Goal: Communication & Community: Share content

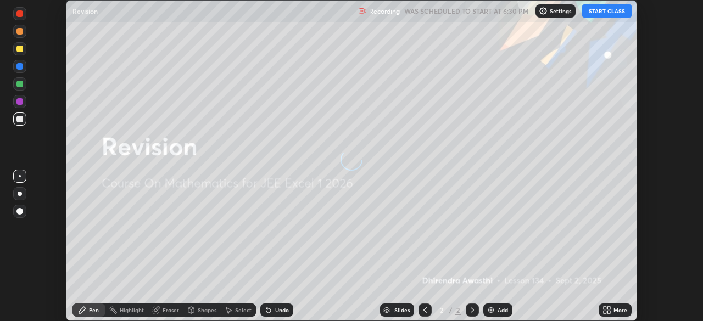
scroll to position [321, 703]
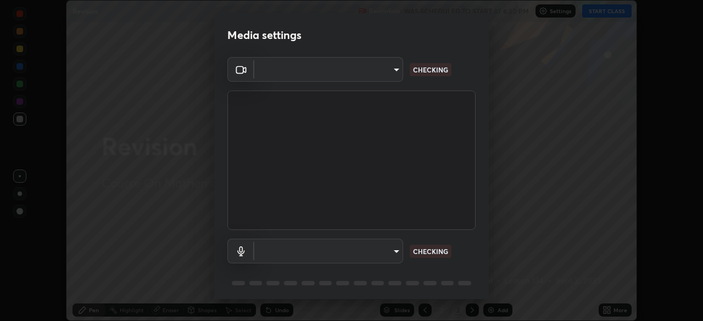
click at [391, 251] on body "Erase all Revision Recording WAS SCHEDULED TO START AT 6:30 PM Settings START C…" at bounding box center [351, 160] width 703 height 321
type input "1e49b53be58bf3658c32ba4c8e2538d2601885ca91182b01ba969948c87b8f29"
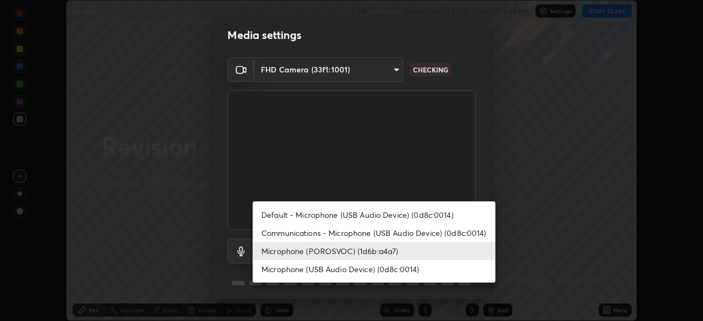
click at [442, 232] on li "Communications - Microphone (USB Audio Device) (0d8c:0014)" at bounding box center [374, 233] width 243 height 18
type input "communications"
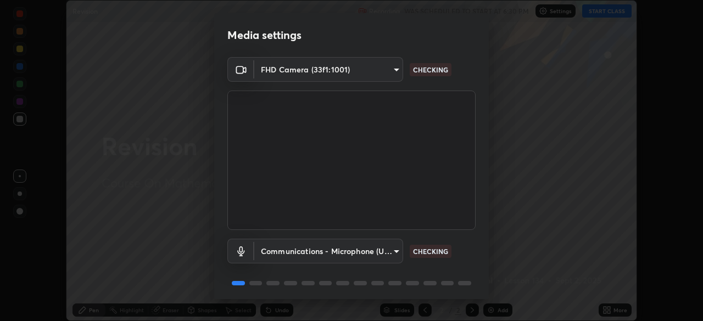
scroll to position [39, 0]
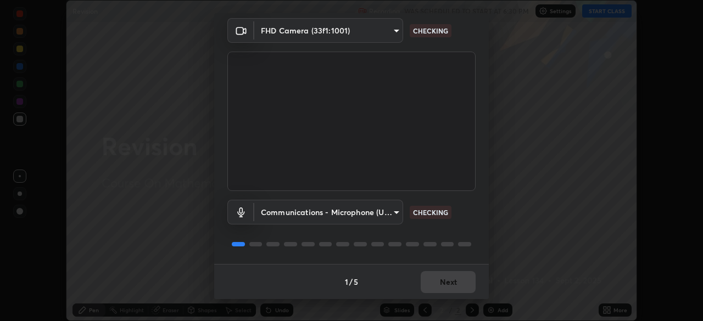
click at [470, 236] on div "Communications - Microphone (USB Audio Device) (0d8c:0014) communications CHECK…" at bounding box center [351, 227] width 248 height 73
click at [467, 237] on div "Communications - Microphone (USB Audio Device) (0d8c:0014) communications CHECK…" at bounding box center [351, 227] width 248 height 73
click at [467, 229] on div "Communications - Microphone (USB Audio Device) (0d8c:0014) communications CHECK…" at bounding box center [351, 227] width 248 height 73
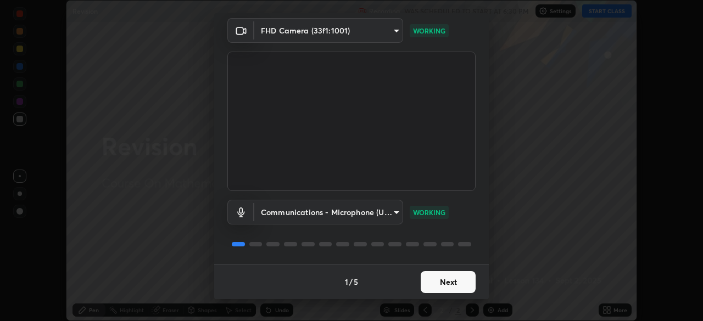
click at [450, 282] on button "Next" at bounding box center [448, 282] width 55 height 22
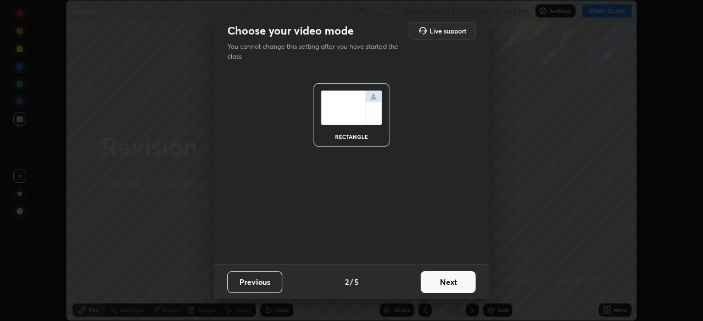
scroll to position [0, 0]
click at [450, 283] on button "Next" at bounding box center [448, 282] width 55 height 22
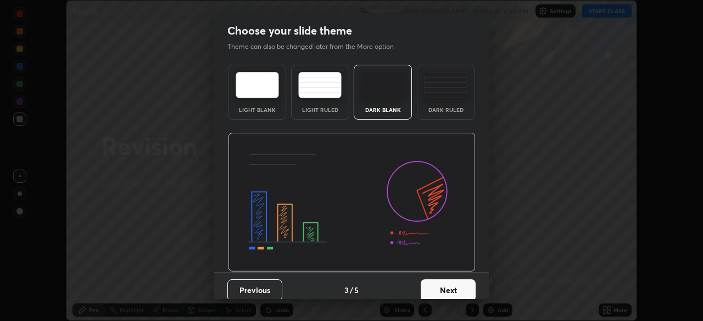
click at [451, 289] on button "Next" at bounding box center [448, 290] width 55 height 22
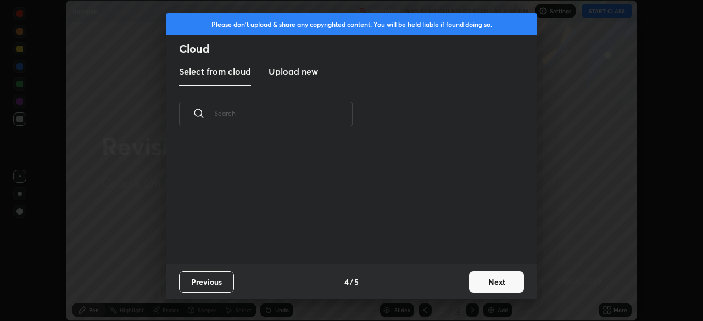
click at [478, 282] on button "Next" at bounding box center [496, 282] width 55 height 22
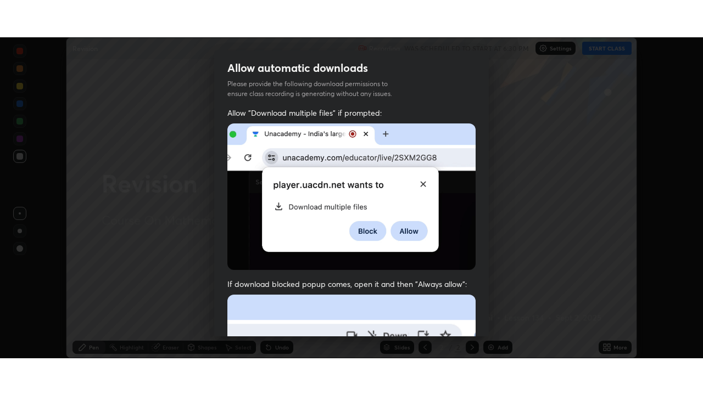
scroll to position [263, 0]
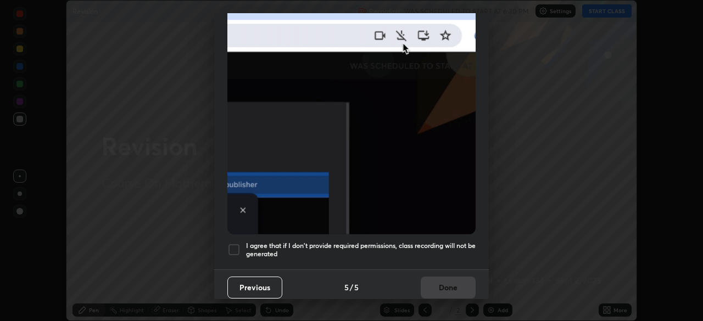
click at [232, 243] on div at bounding box center [233, 249] width 13 height 13
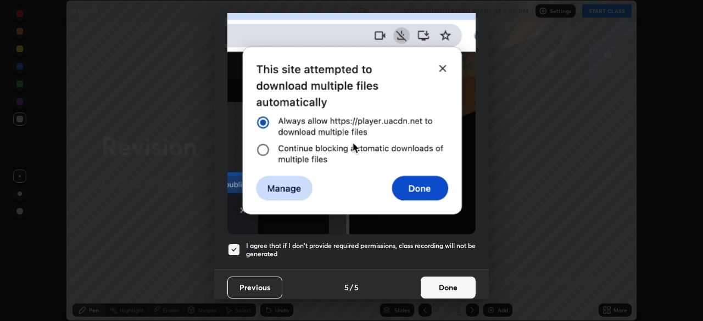
click at [431, 282] on button "Done" at bounding box center [448, 288] width 55 height 22
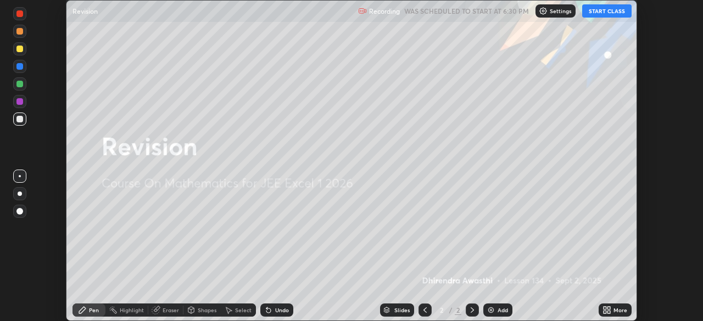
click at [601, 12] on button "START CLASS" at bounding box center [606, 10] width 49 height 13
click at [607, 309] on icon at bounding box center [608, 308] width 3 height 3
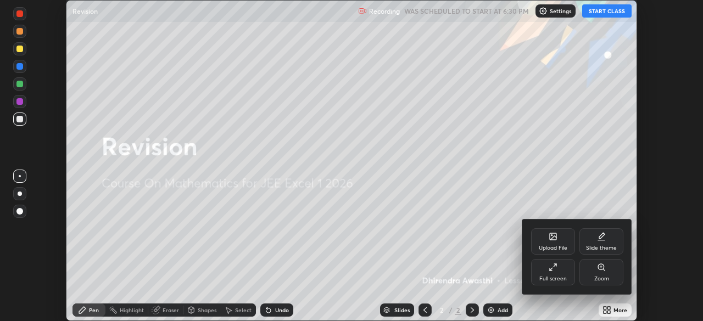
click at [561, 276] on div "Full screen" at bounding box center [552, 278] width 27 height 5
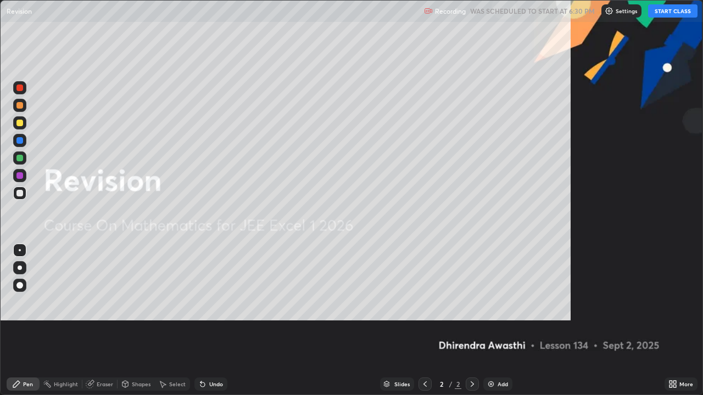
scroll to position [395, 703]
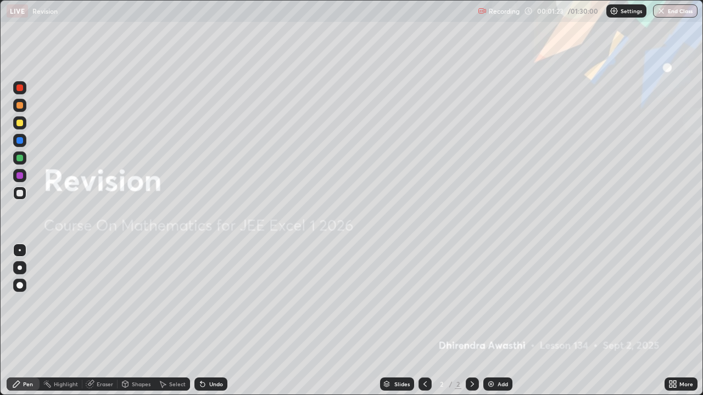
click at [497, 321] on div "Add" at bounding box center [502, 384] width 10 height 5
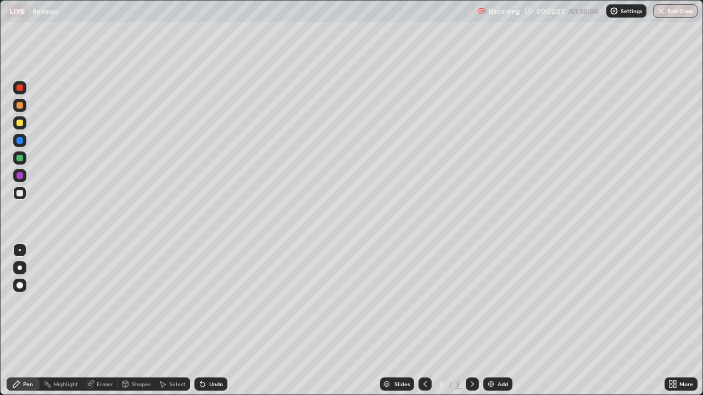
click at [209, 321] on div "Undo" at bounding box center [216, 384] width 14 height 5
click at [210, 321] on div "Undo" at bounding box center [216, 384] width 14 height 5
click at [100, 321] on div "Eraser" at bounding box center [105, 384] width 16 height 5
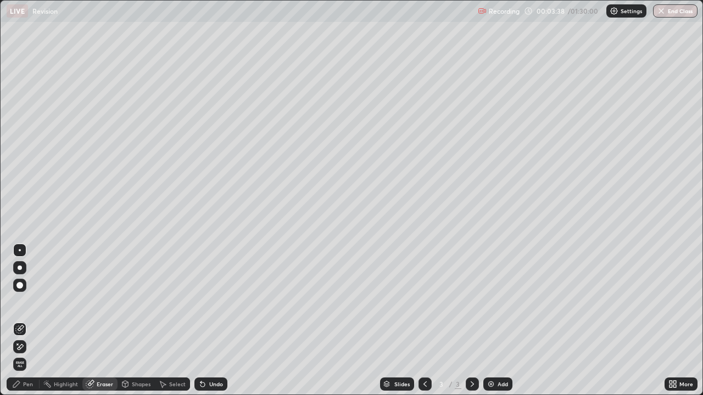
click at [29, 321] on div "Pen" at bounding box center [23, 384] width 33 height 13
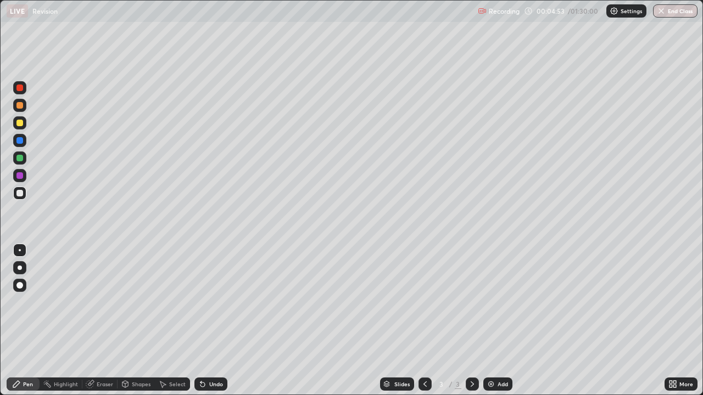
click at [102, 321] on div "Eraser" at bounding box center [99, 384] width 35 height 13
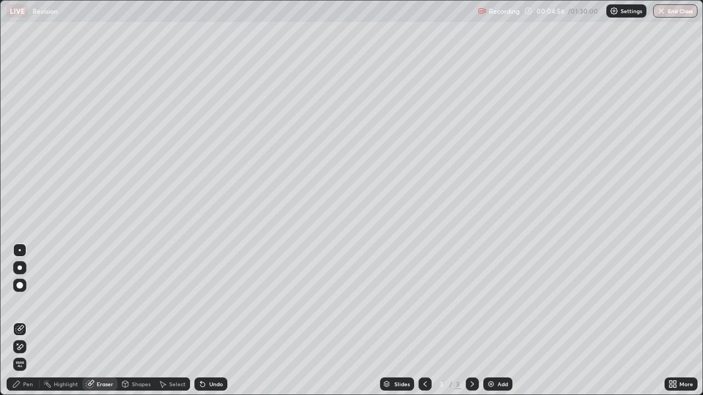
click at [28, 321] on div "Pen" at bounding box center [28, 384] width 10 height 5
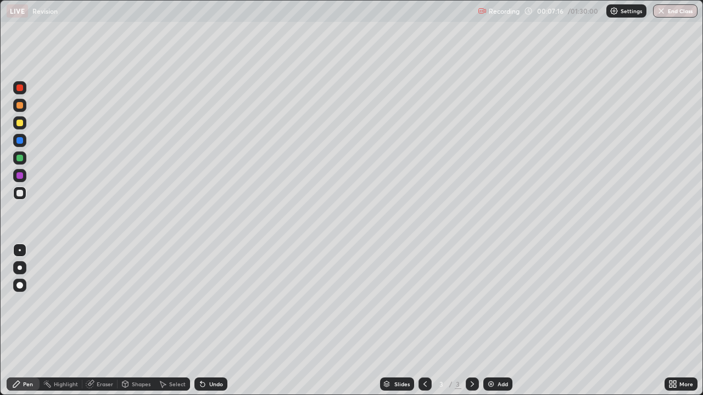
click at [22, 120] on div at bounding box center [19, 123] width 7 height 7
click at [498, 321] on div "Add" at bounding box center [502, 384] width 10 height 5
click at [24, 193] on div at bounding box center [19, 193] width 13 height 13
click at [103, 321] on div "Eraser" at bounding box center [99, 384] width 35 height 13
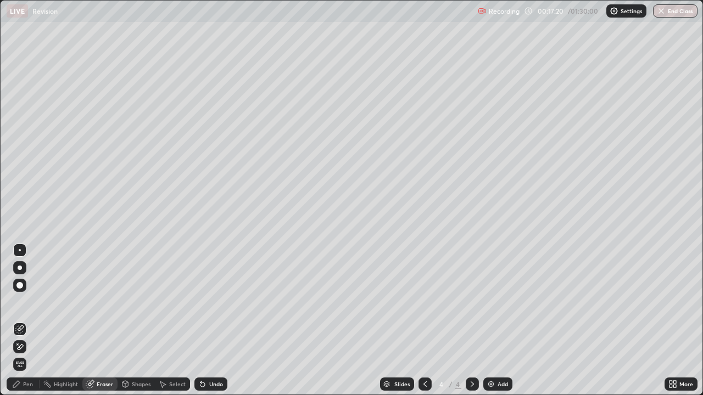
click at [27, 321] on div "Pen" at bounding box center [28, 384] width 10 height 5
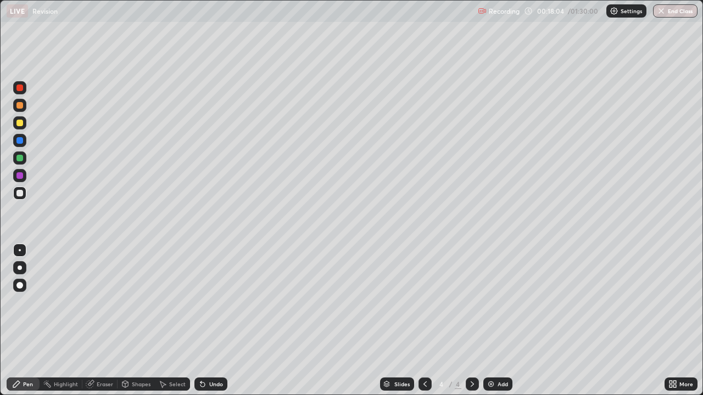
click at [210, 321] on div "Undo" at bounding box center [210, 384] width 33 height 13
click at [207, 321] on div "Undo" at bounding box center [210, 384] width 33 height 13
click at [208, 321] on div "Undo" at bounding box center [210, 384] width 33 height 13
click at [221, 321] on div "Undo" at bounding box center [210, 384] width 33 height 13
click at [214, 321] on div "Undo" at bounding box center [210, 384] width 33 height 13
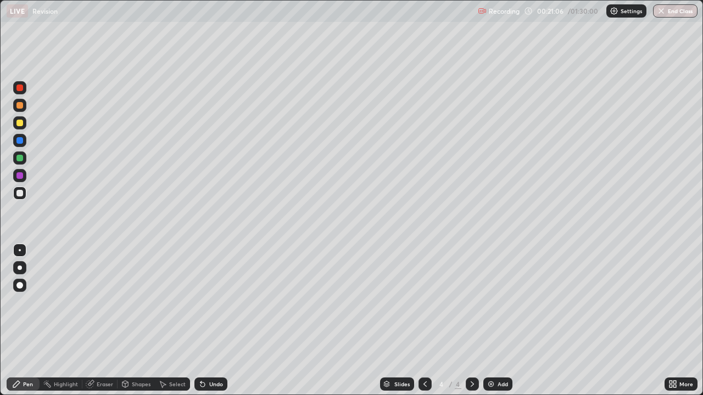
click at [218, 321] on div "Undo" at bounding box center [210, 384] width 33 height 13
click at [101, 321] on div "Eraser" at bounding box center [105, 384] width 16 height 5
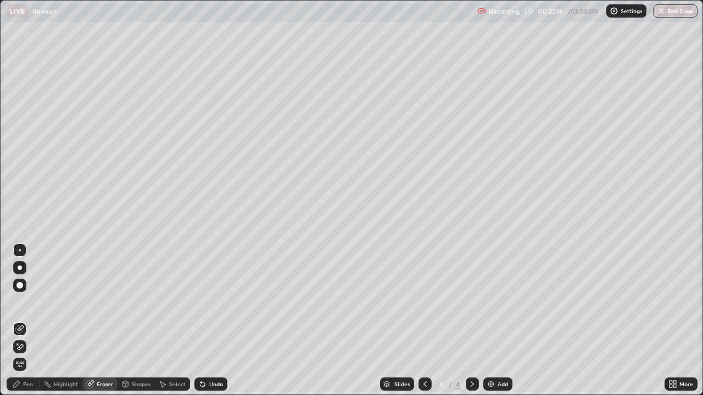
click at [31, 321] on div "Pen" at bounding box center [28, 384] width 10 height 5
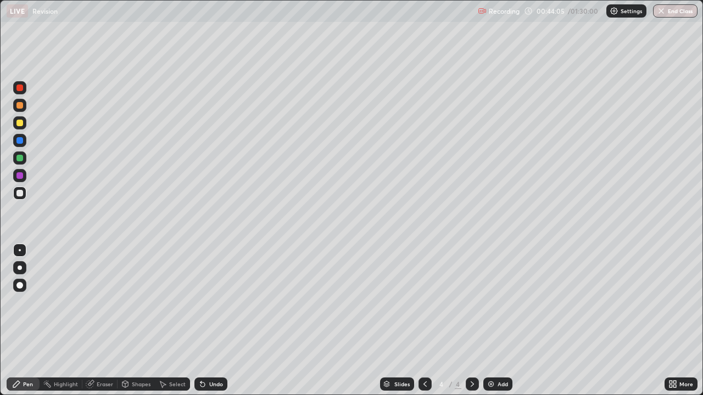
click at [215, 321] on div "Undo" at bounding box center [216, 384] width 14 height 5
